Goal: Go to known website: Go to known website

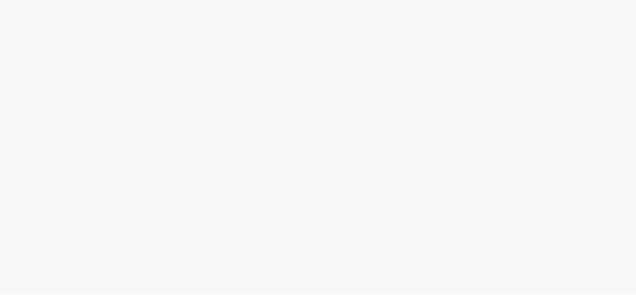
click at [103, 177] on div at bounding box center [318, 158] width 636 height 272
